Goal: Transaction & Acquisition: Purchase product/service

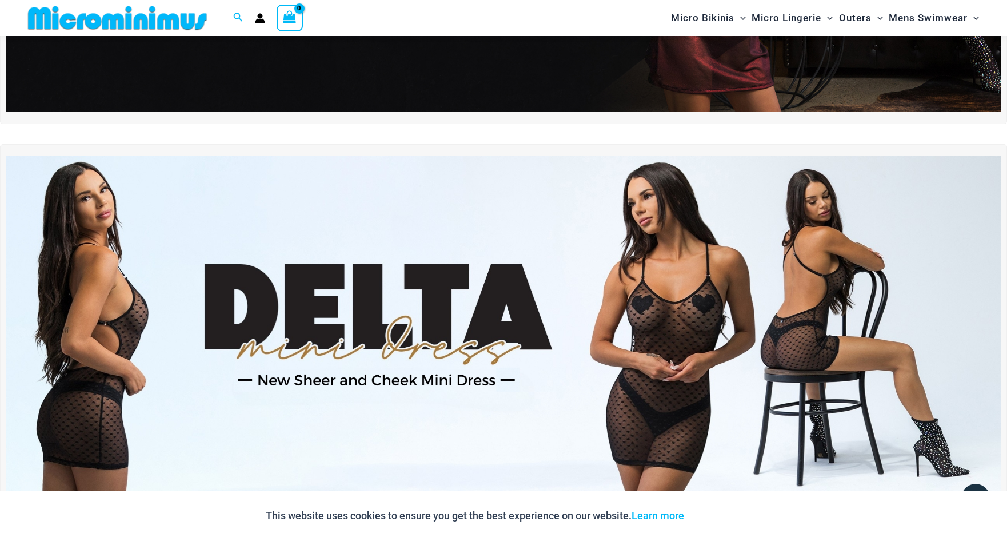
scroll to position [368, 0]
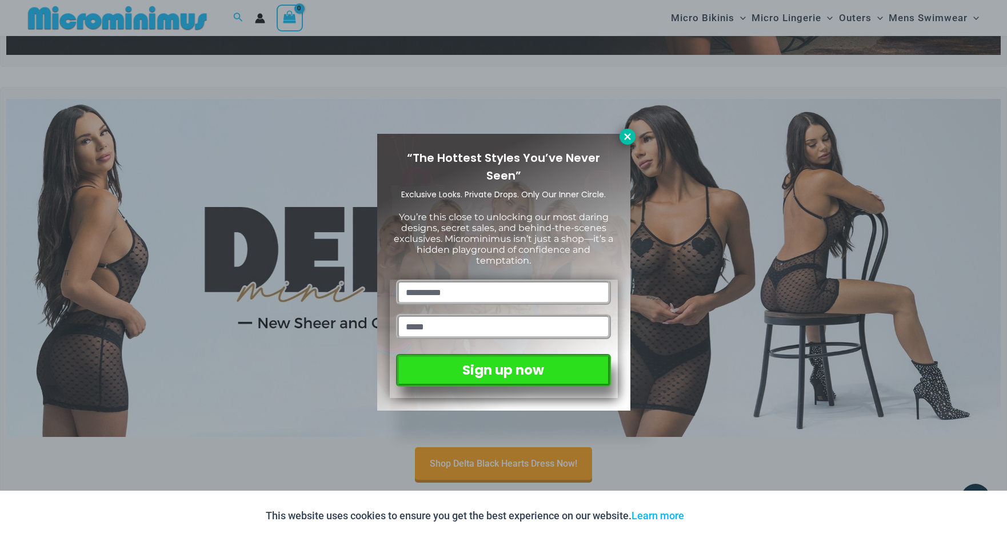
click at [629, 133] on icon at bounding box center [628, 137] width 10 height 10
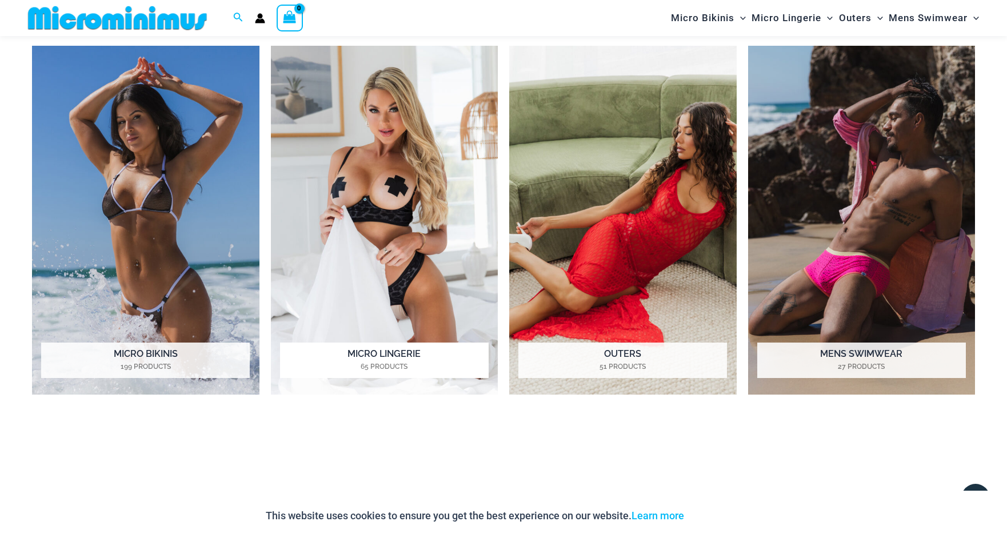
scroll to position [982, 0]
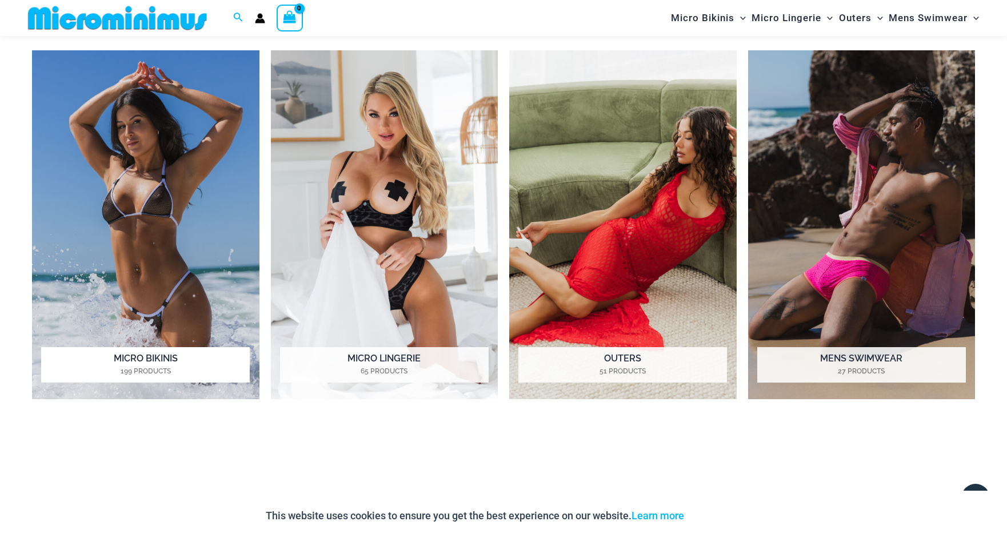
click at [157, 186] on img "Visit product category Micro Bikinis" at bounding box center [146, 224] width 228 height 349
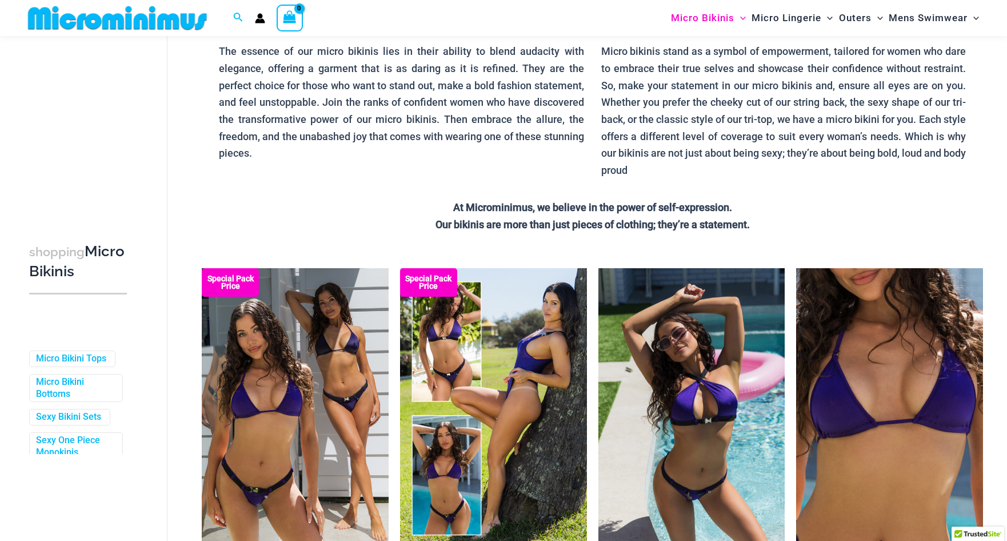
scroll to position [122, 0]
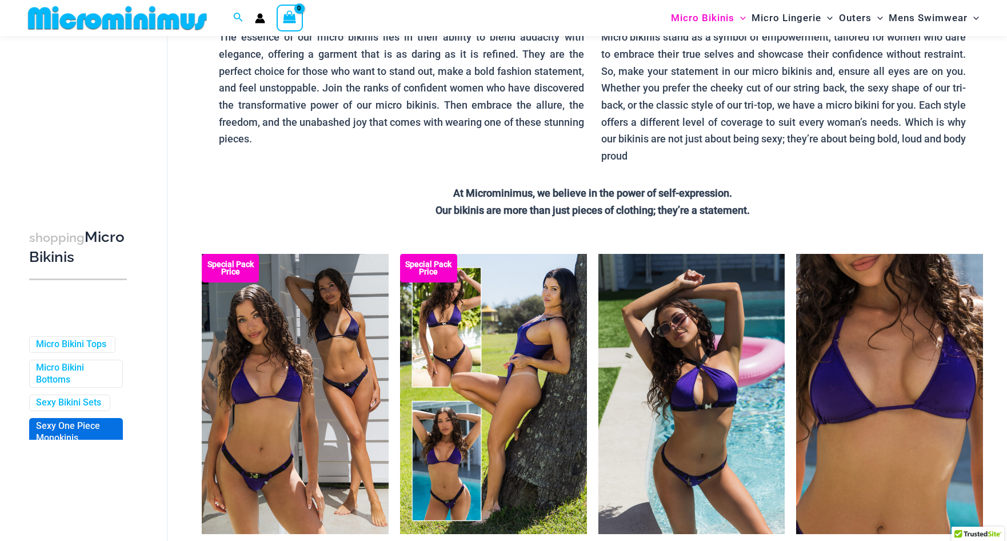
click at [70, 432] on link "Sexy One Piece Monokinis" at bounding box center [75, 432] width 78 height 24
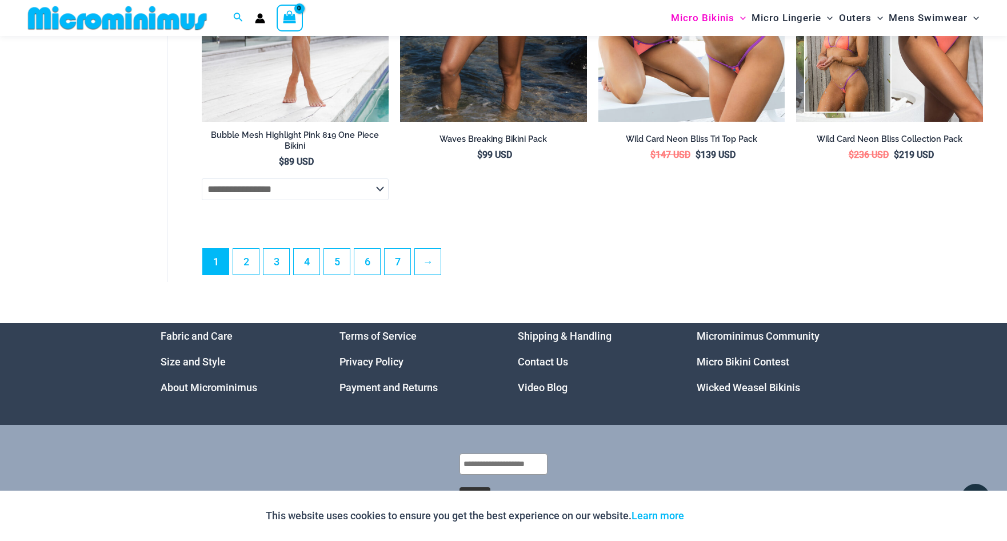
scroll to position [3337, 0]
